Goal: Information Seeking & Learning: Learn about a topic

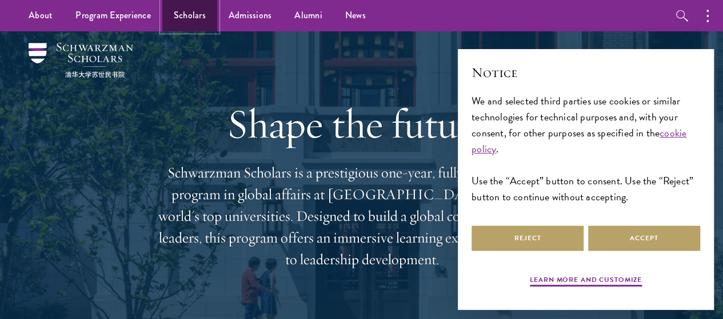
click at [185, 29] on link "Scholars" at bounding box center [189, 15] width 55 height 31
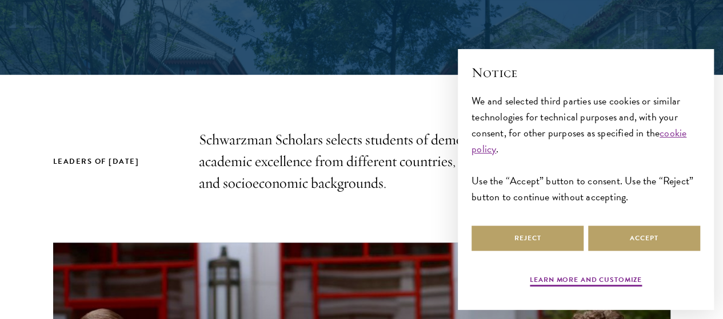
drag, startPoint x: 720, startPoint y: 51, endPoint x: 718, endPoint y: 71, distance: 20.6
click at [718, 71] on div "× Notice We and selected third parties use cookies or similar technologies for …" at bounding box center [586, 179] width 274 height 279
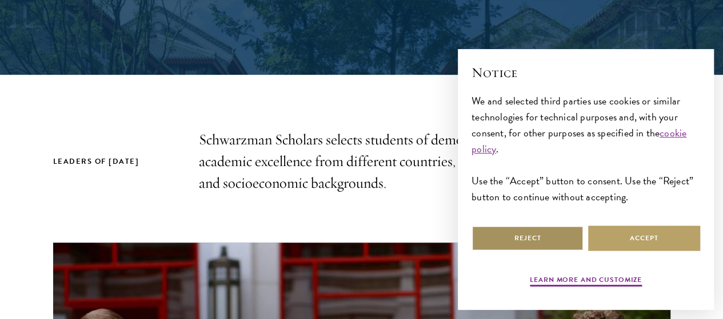
click at [567, 226] on button "Reject" at bounding box center [527, 239] width 112 height 26
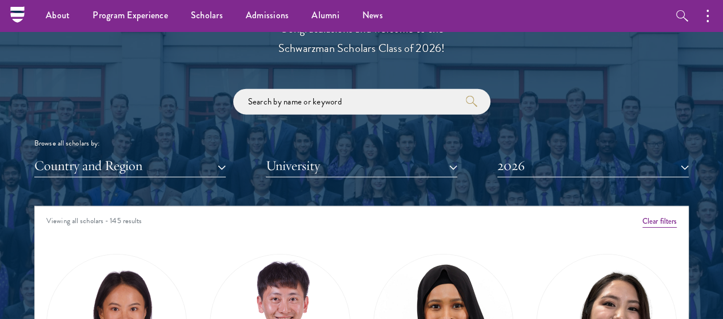
scroll to position [1202, 0]
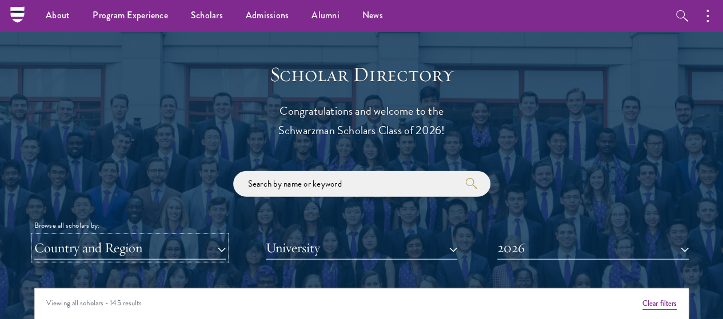
click at [224, 237] on button "Country and Region" at bounding box center [129, 248] width 191 height 23
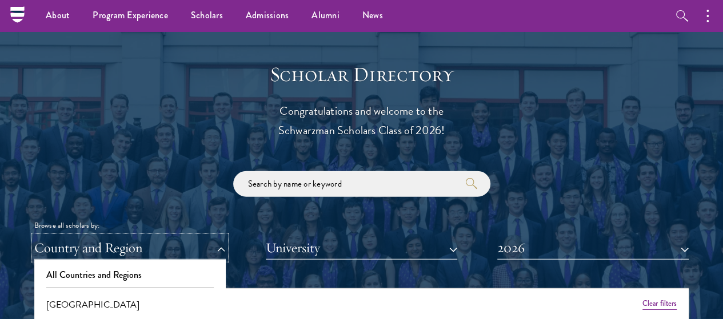
click at [171, 237] on button "Country and Region" at bounding box center [129, 248] width 191 height 23
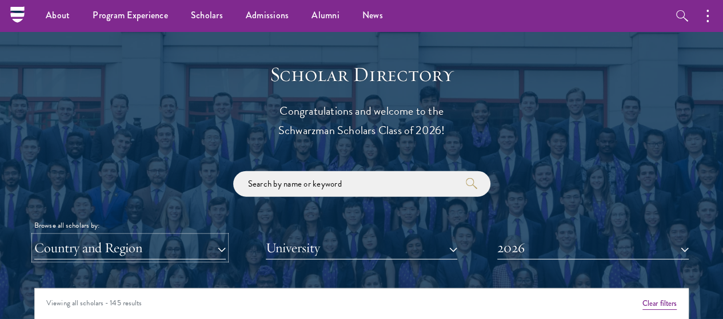
click at [171, 237] on button "Country and Region" at bounding box center [129, 248] width 191 height 23
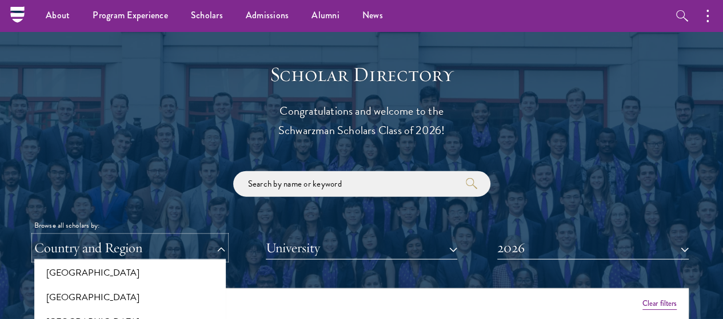
scroll to position [1046, 0]
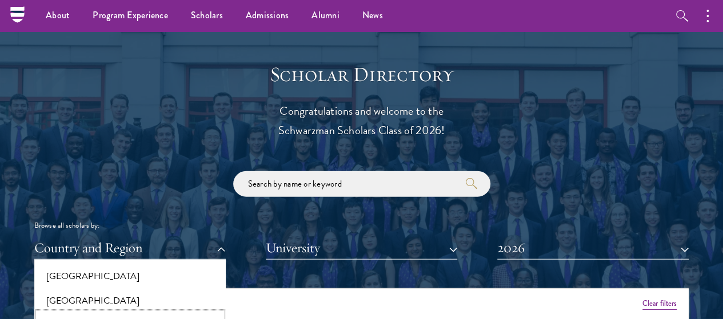
click at [192, 313] on button "Jordan" at bounding box center [130, 325] width 185 height 24
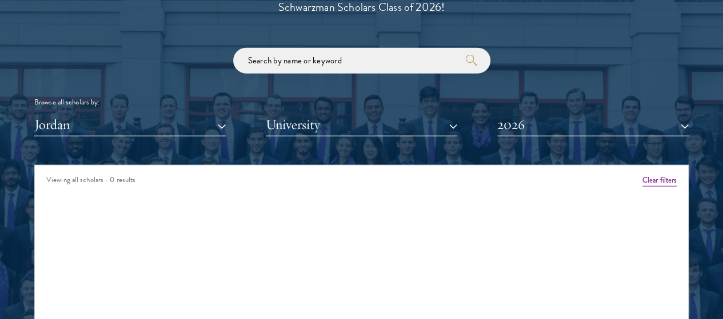
scroll to position [1345, 0]
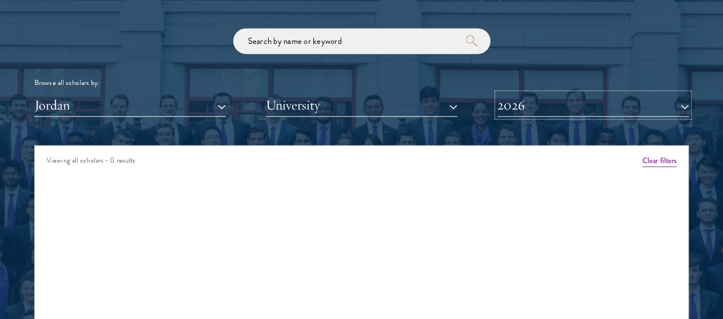
click at [600, 94] on button "2026" at bounding box center [592, 105] width 191 height 23
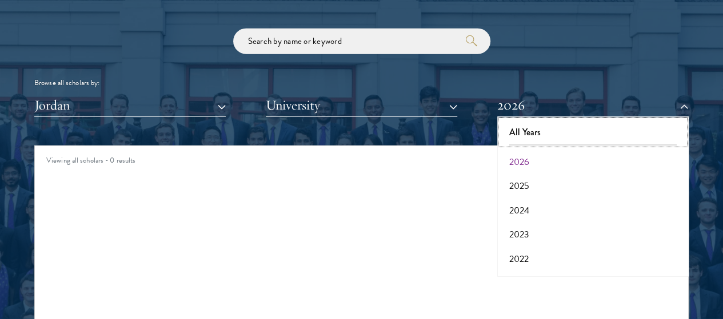
click at [592, 121] on button "All Years" at bounding box center [593, 133] width 185 height 24
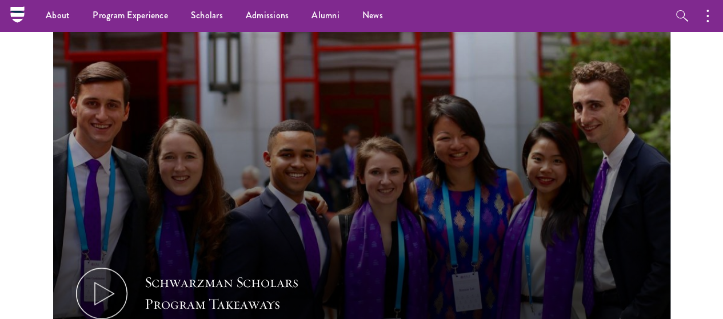
scroll to position [517, 0]
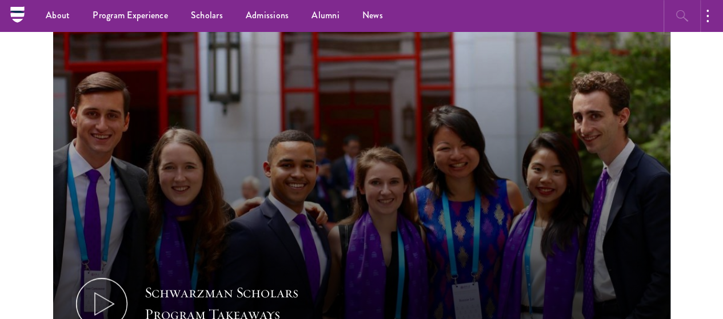
click at [690, 10] on button "button" at bounding box center [681, 15] width 31 height 31
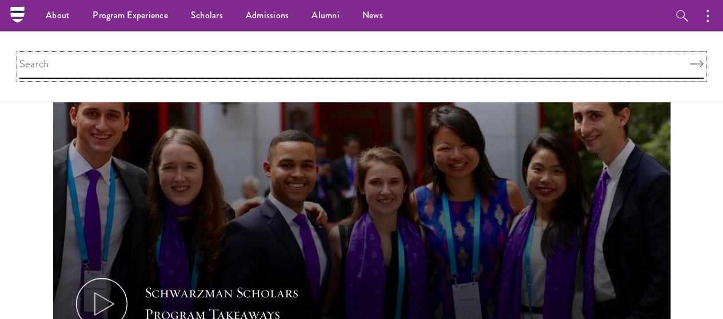
click at [571, 65] on input "search" at bounding box center [361, 66] width 684 height 25
type input "scholarships"
click at [690, 61] on button "Search" at bounding box center [697, 65] width 14 height 8
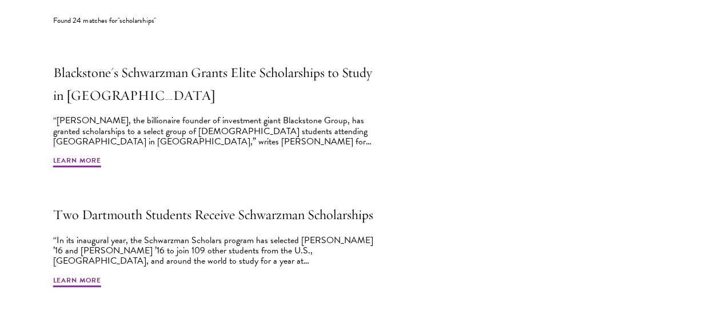
scroll to position [409, 0]
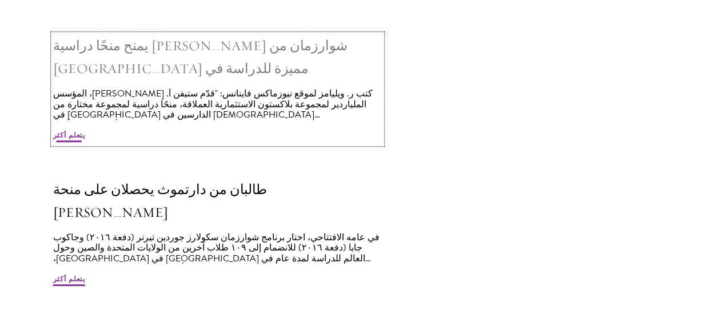
click at [86, 130] on font "يتعلم أكثر" at bounding box center [69, 135] width 33 height 10
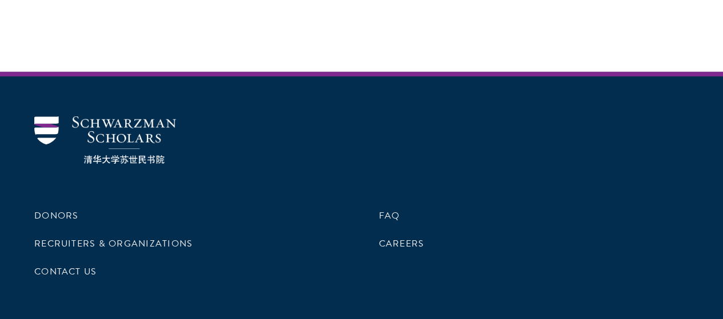
scroll to position [1799, 0]
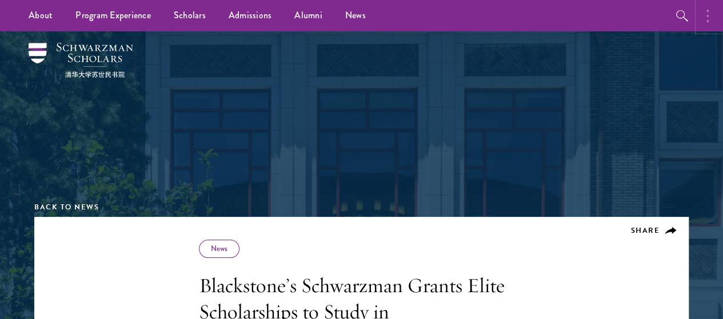
click at [704, 27] on button "button" at bounding box center [710, 15] width 25 height 31
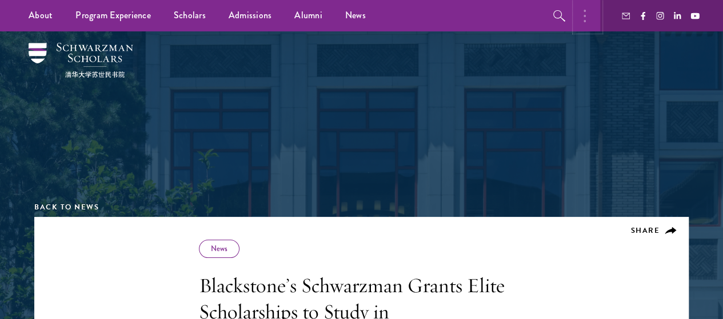
click at [594, 9] on button "button" at bounding box center [587, 15] width 25 height 31
